Goal: Communication & Community: Answer question/provide support

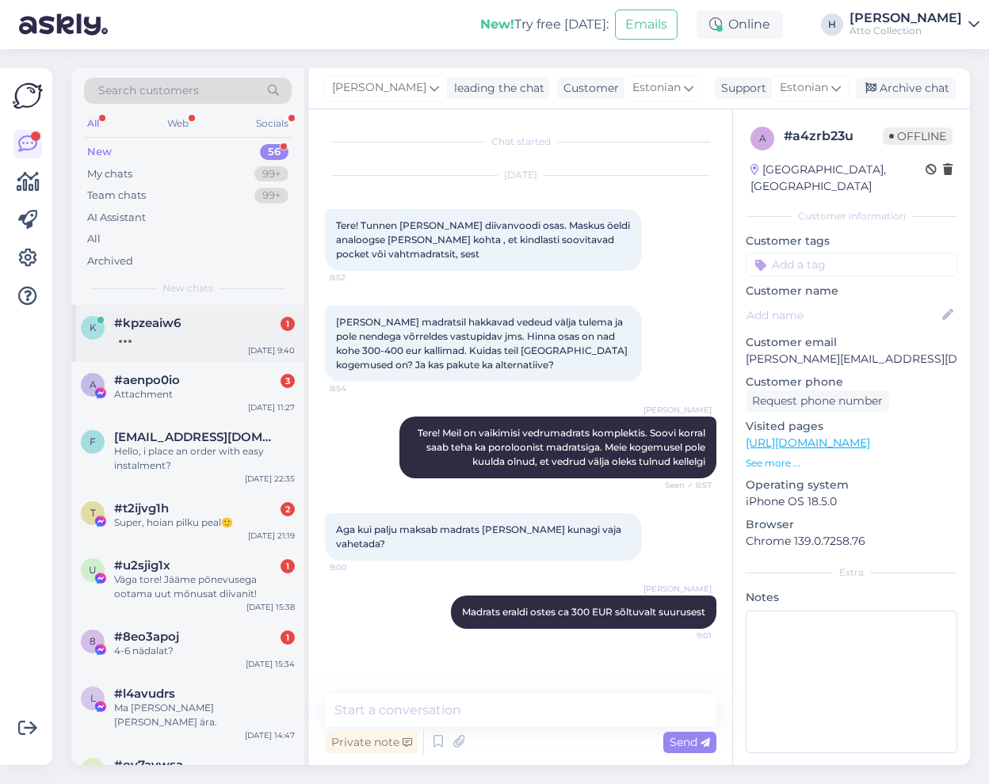
click at [197, 348] on div "k #kpzeaiw6 [DATE] 9:40" at bounding box center [187, 333] width 233 height 57
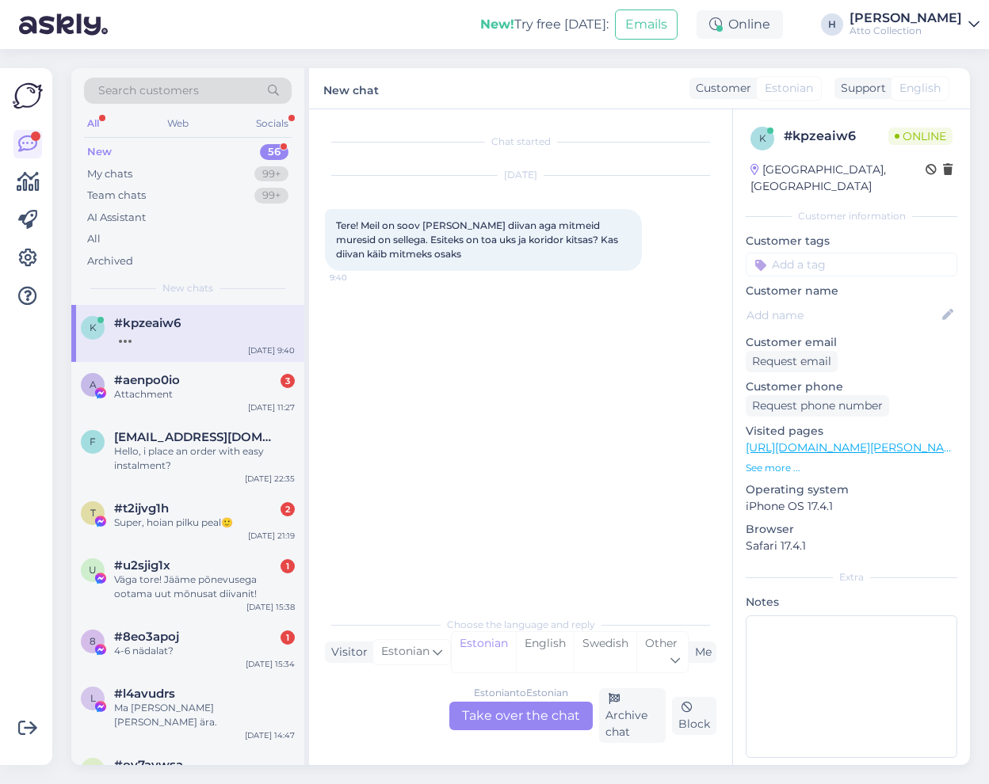
click at [522, 717] on div "Estonian to Estonian Take over the chat" at bounding box center [520, 716] width 143 height 29
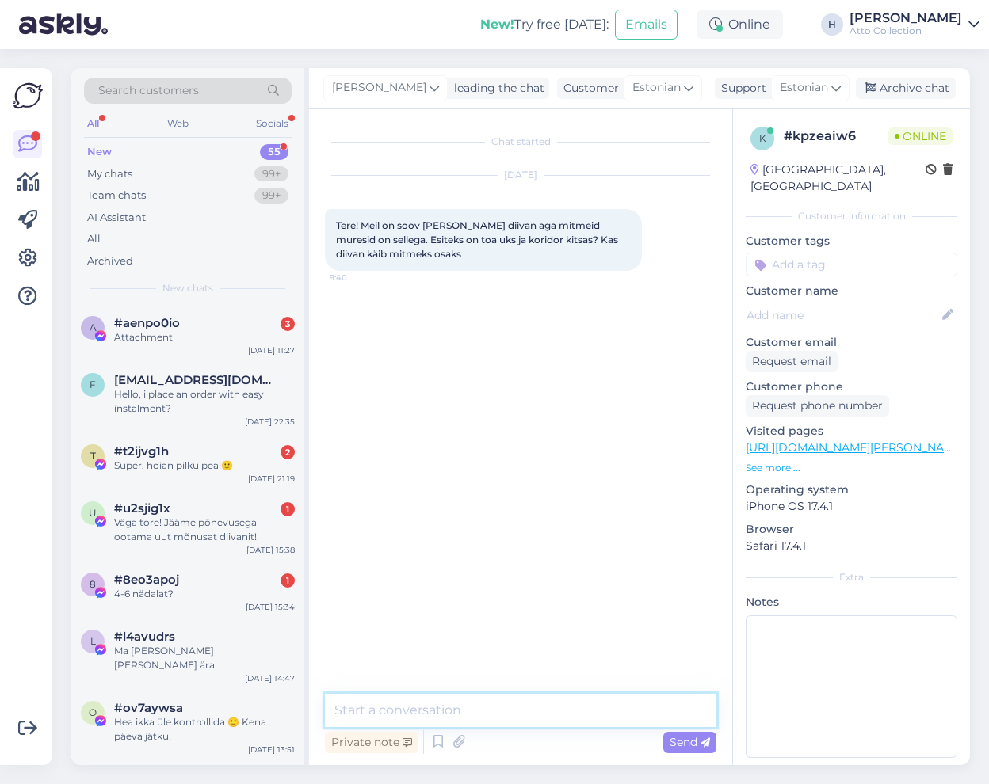
click at [425, 708] on textarea at bounding box center [520, 710] width 391 height 33
click at [569, 720] on textarea at bounding box center [520, 710] width 391 height 33
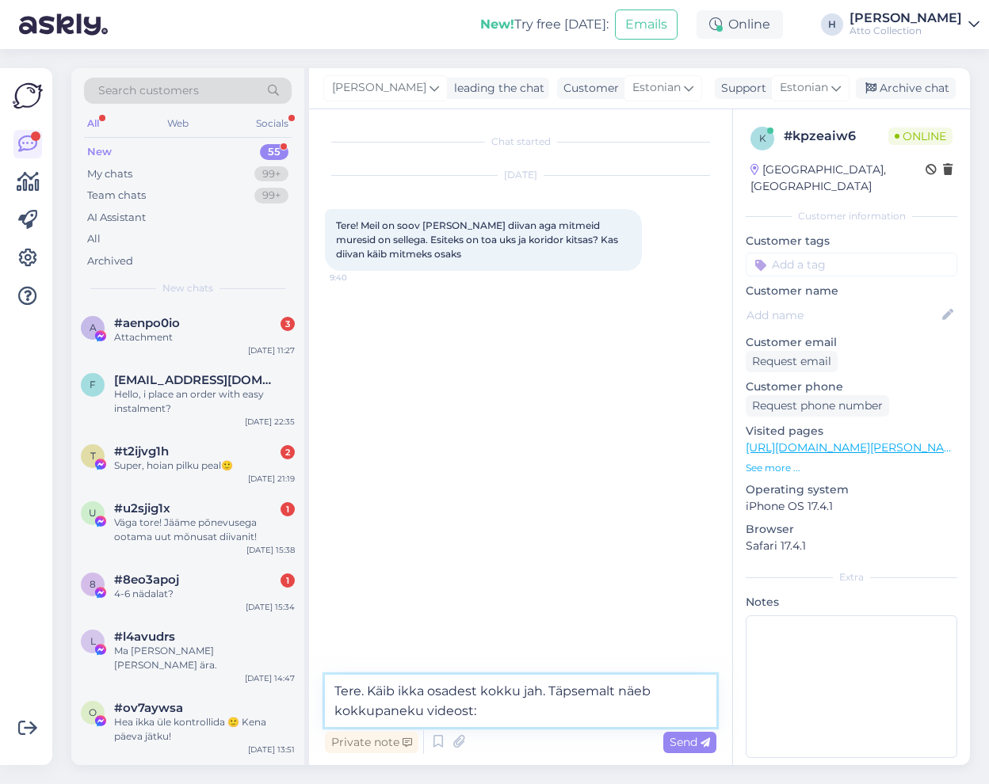
paste textarea "[URL][DOMAIN_NAME]"
type textarea "Tere. Käib ikka osadest kokku jah. Täpsemalt näeb kokkupaneku videost: [URL][DO…"
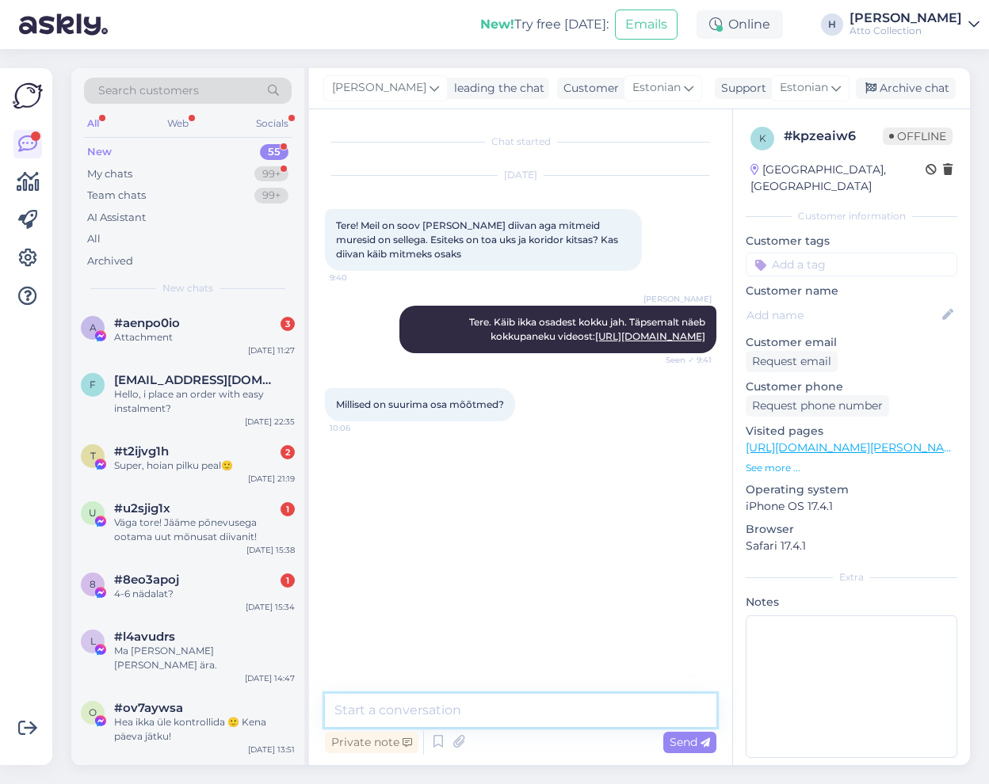
click at [406, 709] on textarea at bounding box center [520, 710] width 391 height 33
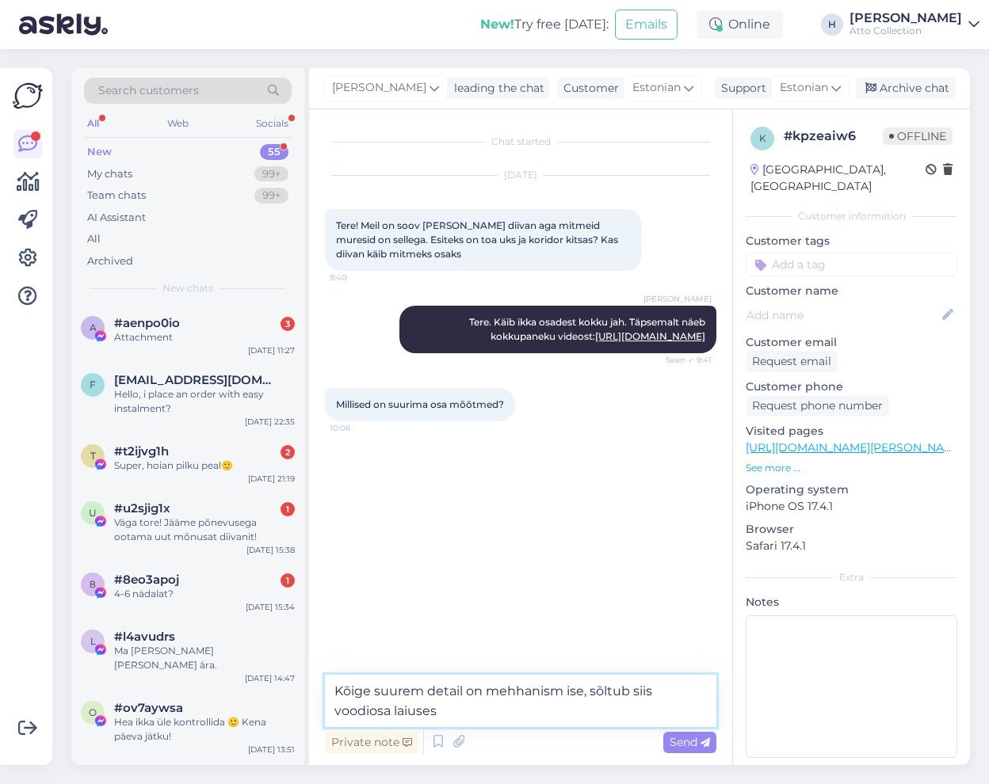
type textarea "Kõige suurem detail on mehhanism ise, sõltub siis voodiosa laiusest"
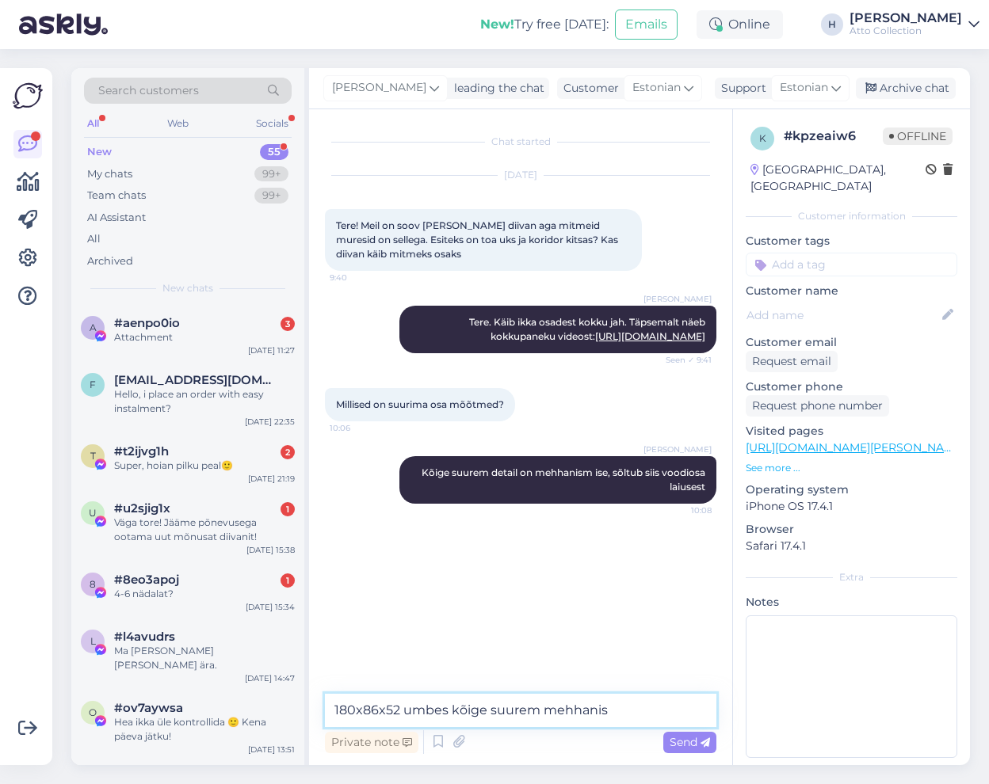
type textarea "180x86x52 umbes kõige suurem mehhanism"
